Goal: Task Accomplishment & Management: Complete application form

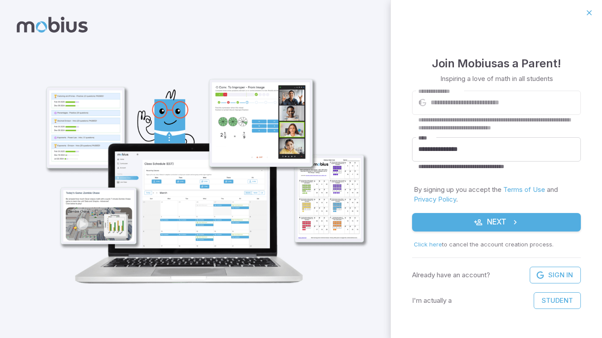
click at [529, 221] on button "Next" at bounding box center [496, 222] width 169 height 19
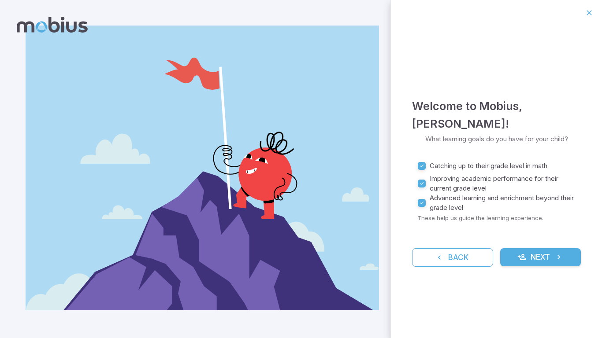
click at [533, 253] on button "Next" at bounding box center [540, 257] width 81 height 19
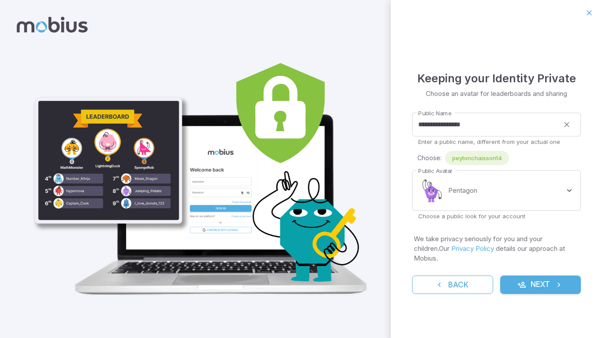
click at [523, 281] on icon "submit" at bounding box center [521, 285] width 9 height 9
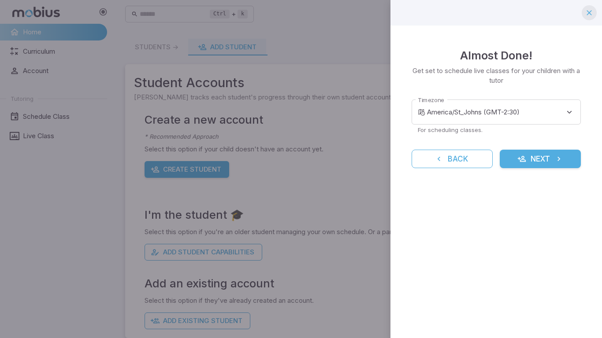
click at [592, 12] on icon "button" at bounding box center [589, 12] width 9 height 9
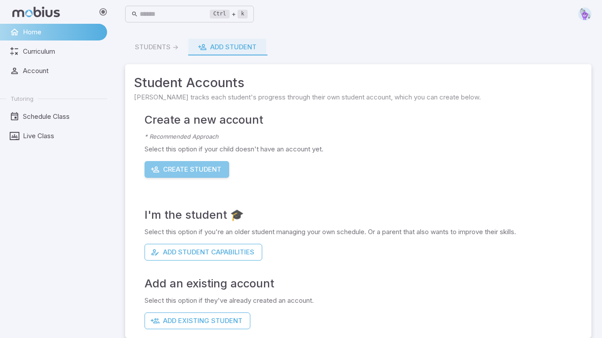
click at [192, 173] on button "Create Student" at bounding box center [187, 169] width 85 height 17
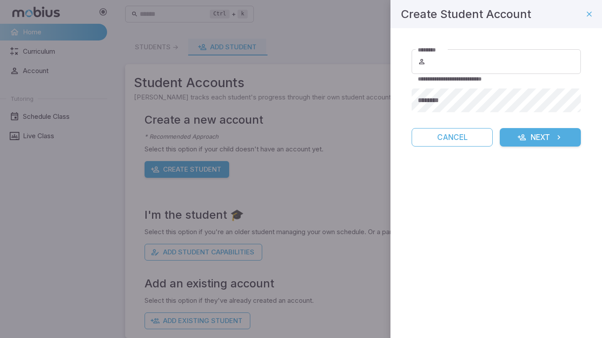
click at [374, 36] on div at bounding box center [301, 169] width 602 height 338
click at [106, 0] on div at bounding box center [301, 169] width 602 height 338
